Goal: Task Accomplishment & Management: Complete application form

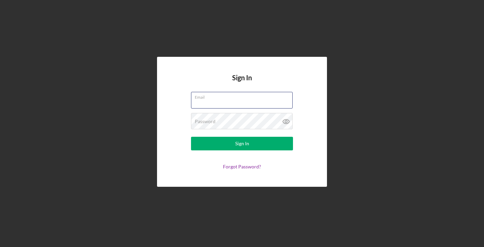
type input "[PERSON_NAME][EMAIL_ADDRESS][DOMAIN_NAME]"
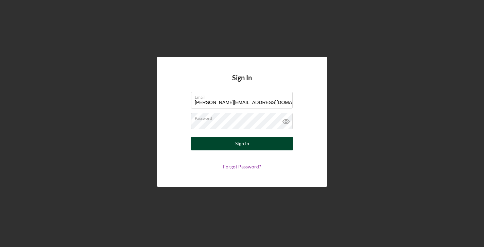
click at [248, 144] on div "Sign In" at bounding box center [242, 144] width 14 height 14
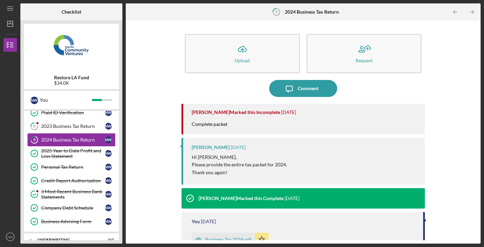
scroll to position [49, 0]
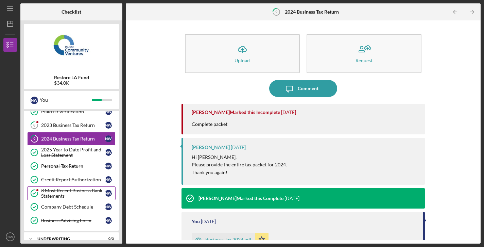
click at [65, 194] on div "3 Most Recent Business Bank Statements" at bounding box center [73, 193] width 64 height 11
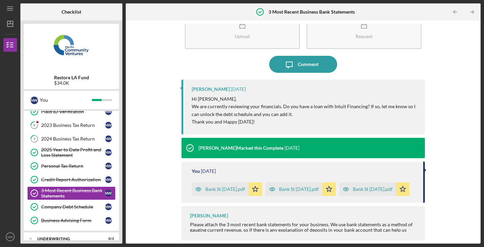
scroll to position [40, 0]
click at [317, 56] on div "Comment" at bounding box center [308, 64] width 21 height 17
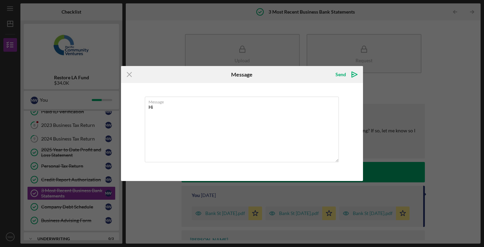
type textarea "H"
type textarea "Hi, no I already paid off the Intuit loan :) Thanks"
click at [344, 72] on div "Send" at bounding box center [341, 75] width 11 height 14
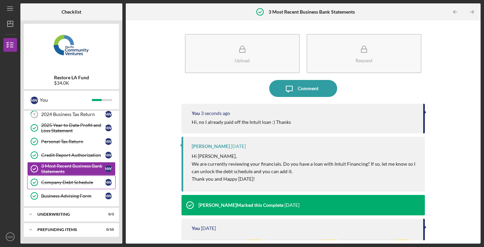
scroll to position [23, 0]
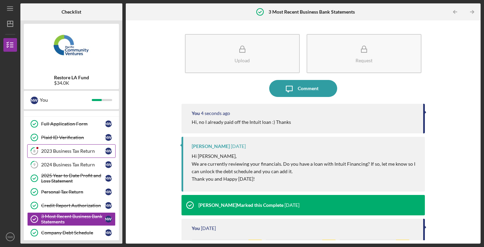
click at [80, 149] on div "2023 Business Tax Return" at bounding box center [73, 150] width 64 height 5
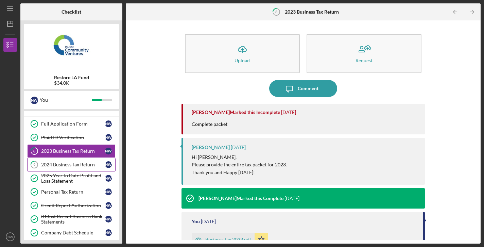
click at [69, 166] on div "2024 Business Tax Return" at bounding box center [73, 164] width 64 height 5
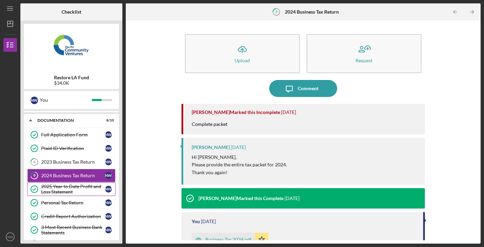
scroll to position [12, 0]
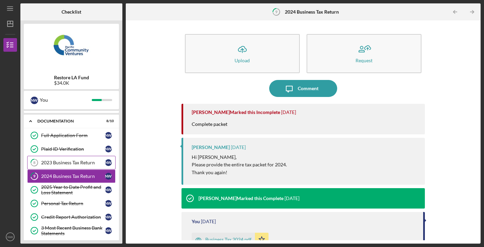
click at [70, 160] on div "2023 Business Tax Return" at bounding box center [73, 162] width 64 height 5
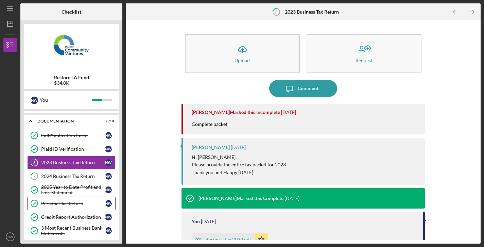
click at [65, 205] on div "Personal Tax Return" at bounding box center [73, 203] width 64 height 5
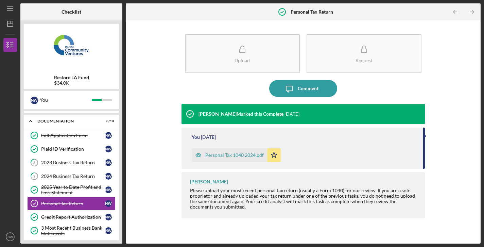
click at [245, 155] on div "Personal Tax 1040 2024.pdf" at bounding box center [234, 154] width 58 height 5
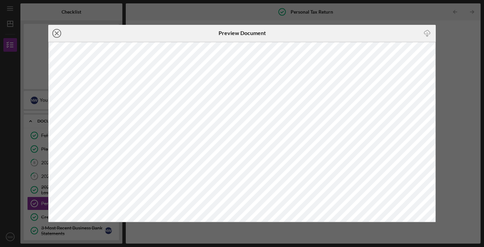
click at [58, 34] on line at bounding box center [56, 33] width 3 height 3
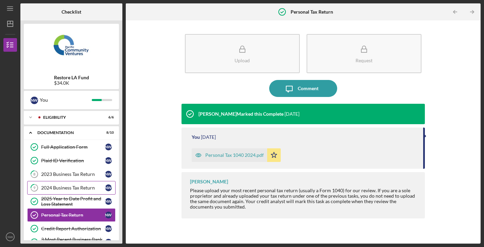
click at [71, 187] on div "2024 Business Tax Return" at bounding box center [73, 187] width 64 height 5
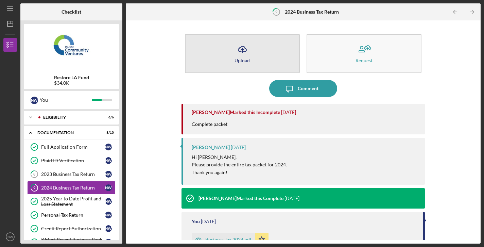
click at [235, 47] on icon "Icon/Upload" at bounding box center [242, 49] width 17 height 17
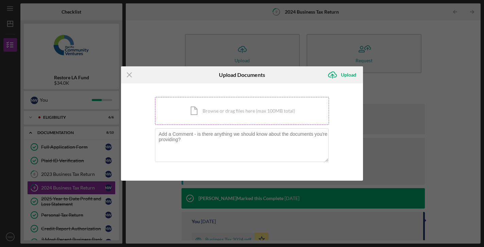
click at [246, 113] on div "Icon/Document Browse or drag files here (max 100MB total) Tap to choose files o…" at bounding box center [242, 111] width 174 height 28
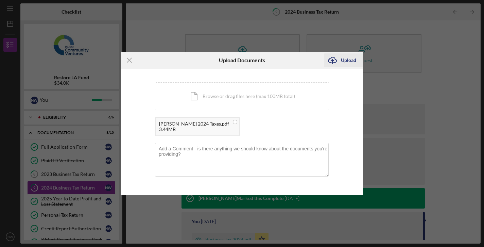
click at [350, 58] on div "Upload" at bounding box center [348, 60] width 15 height 14
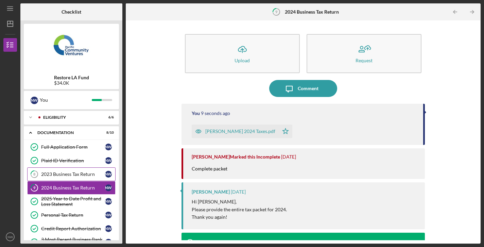
click at [87, 173] on div "2023 Business Tax Return" at bounding box center [73, 173] width 64 height 5
